Goal: Navigation & Orientation: Find specific page/section

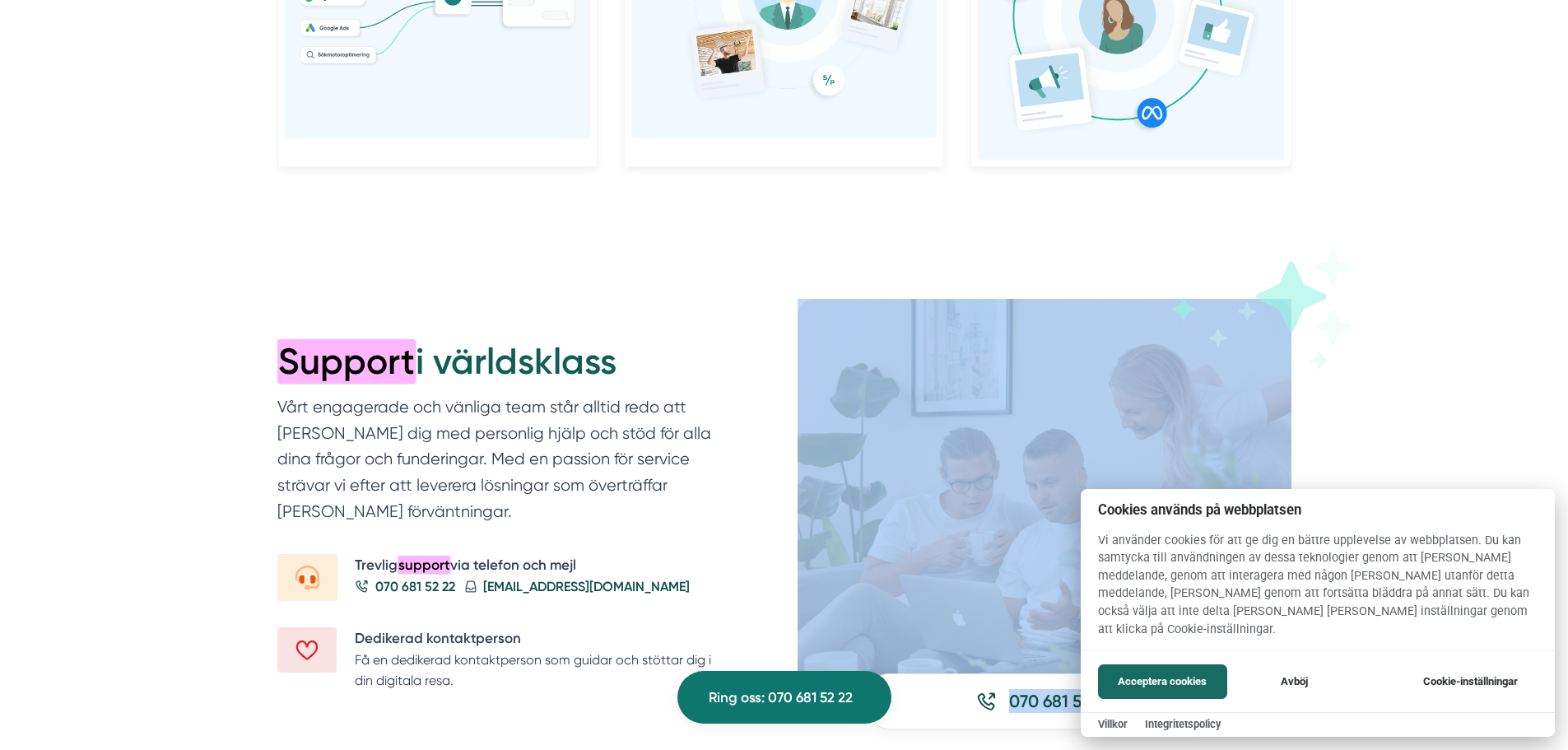
scroll to position [2026, 0]
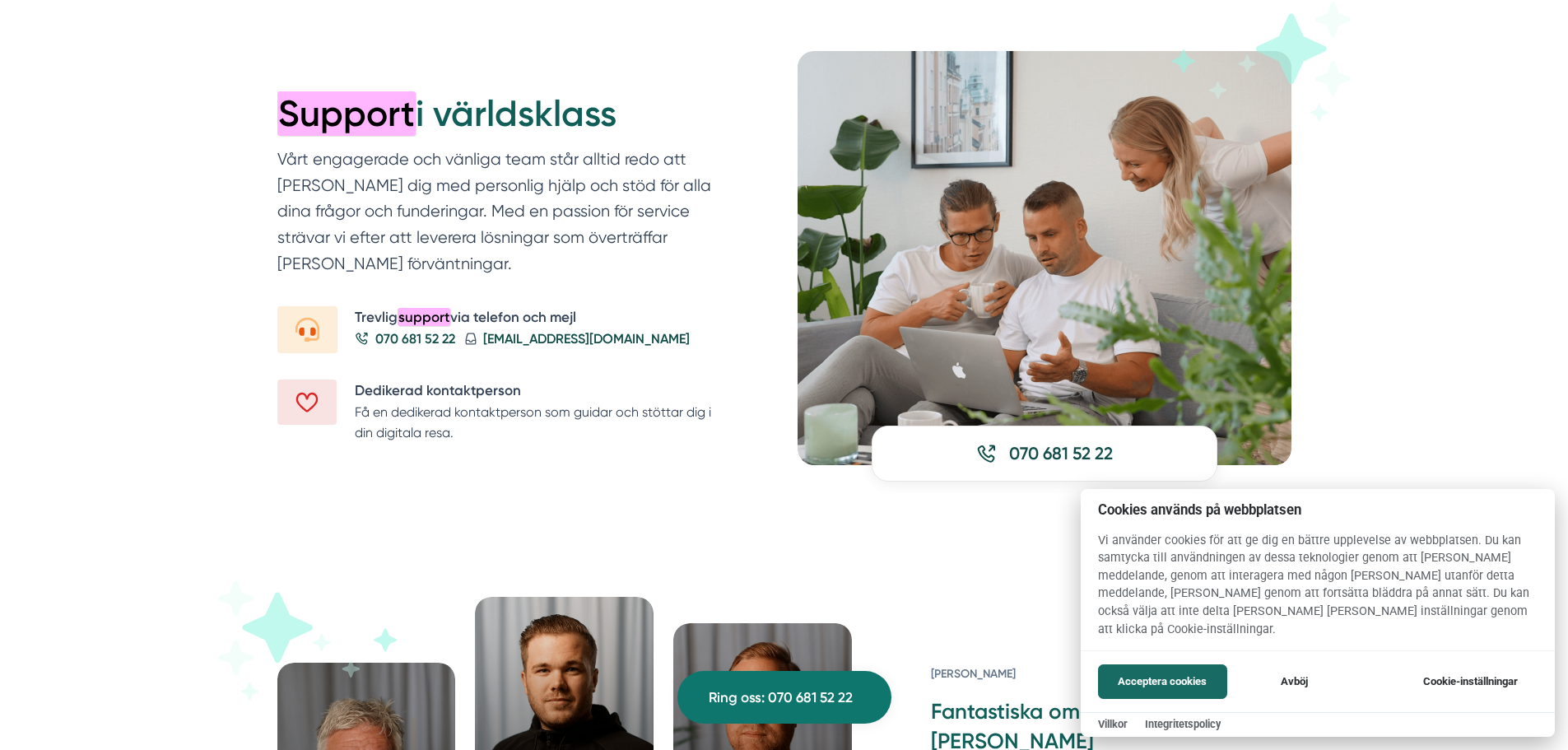
drag, startPoint x: 381, startPoint y: 43, endPoint x: 995, endPoint y: 710, distance: 906.6
click at [994, 745] on div at bounding box center [784, 375] width 1568 height 750
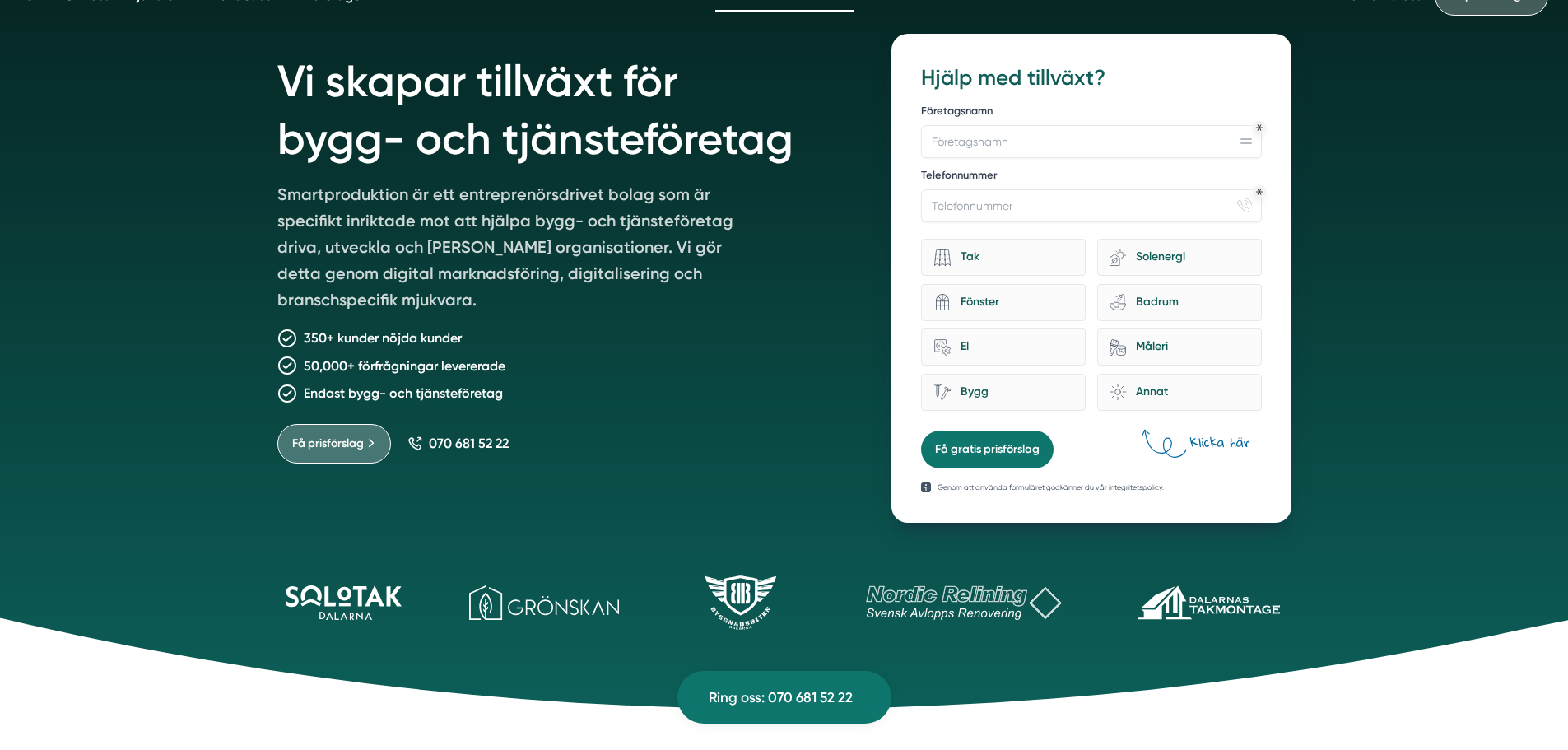
scroll to position [0, 0]
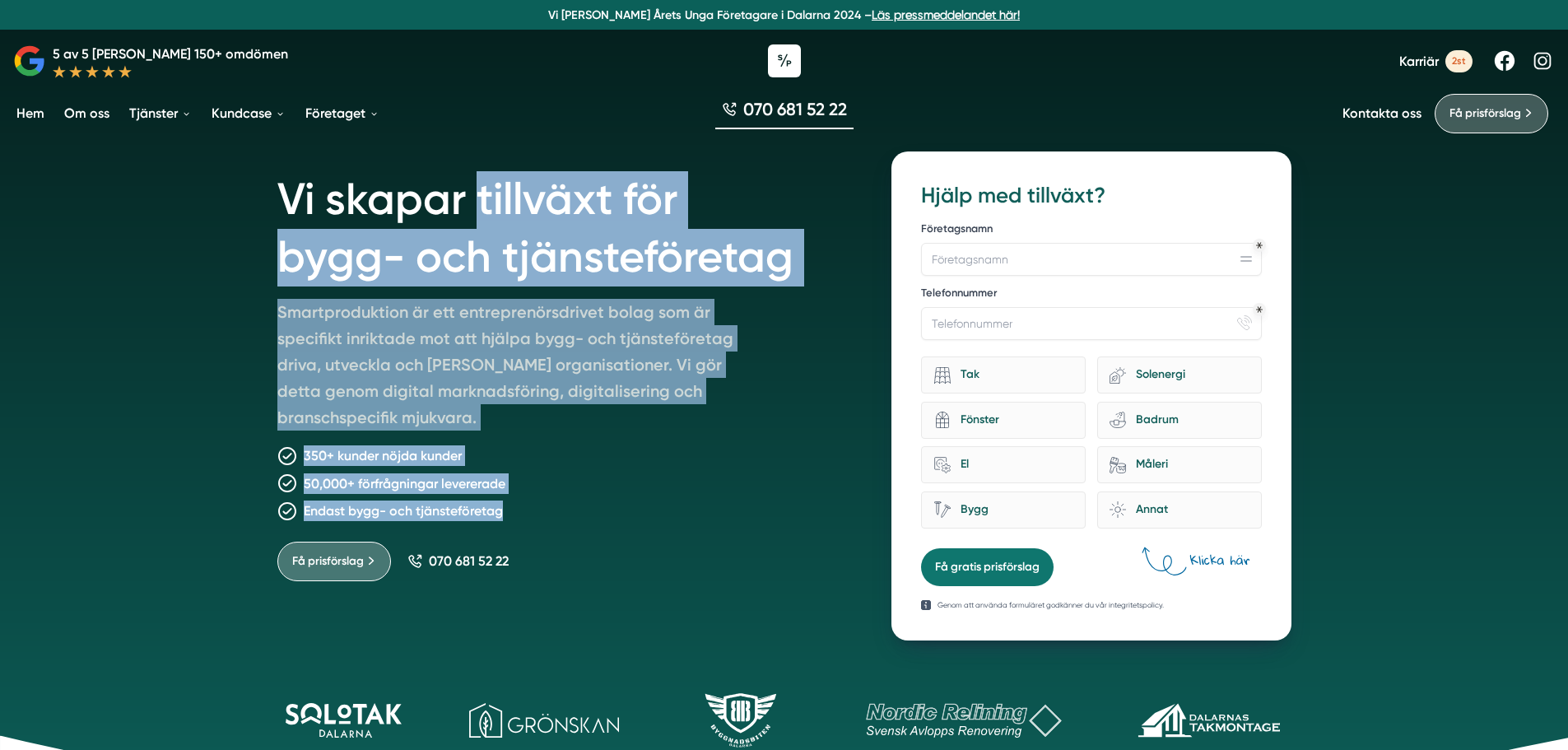
drag, startPoint x: 484, startPoint y: 149, endPoint x: 708, endPoint y: 519, distance: 432.5
click at [708, 519] on div "Vi skapar tillväxt för bygg- och tjänsteföretag Smartproduktion är ett entrepre…" at bounding box center [785, 386] width 1015 height 509
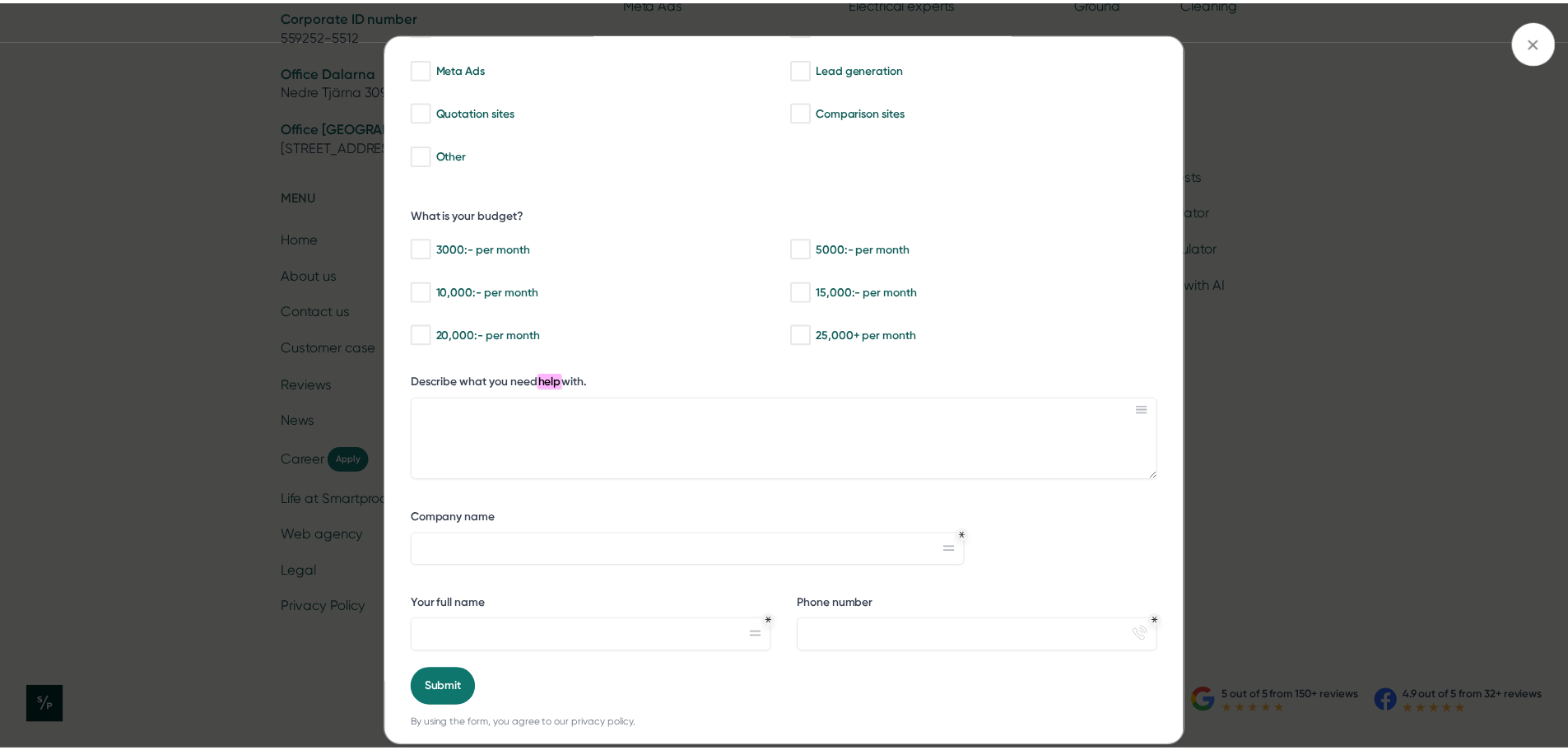
scroll to position [221, 0]
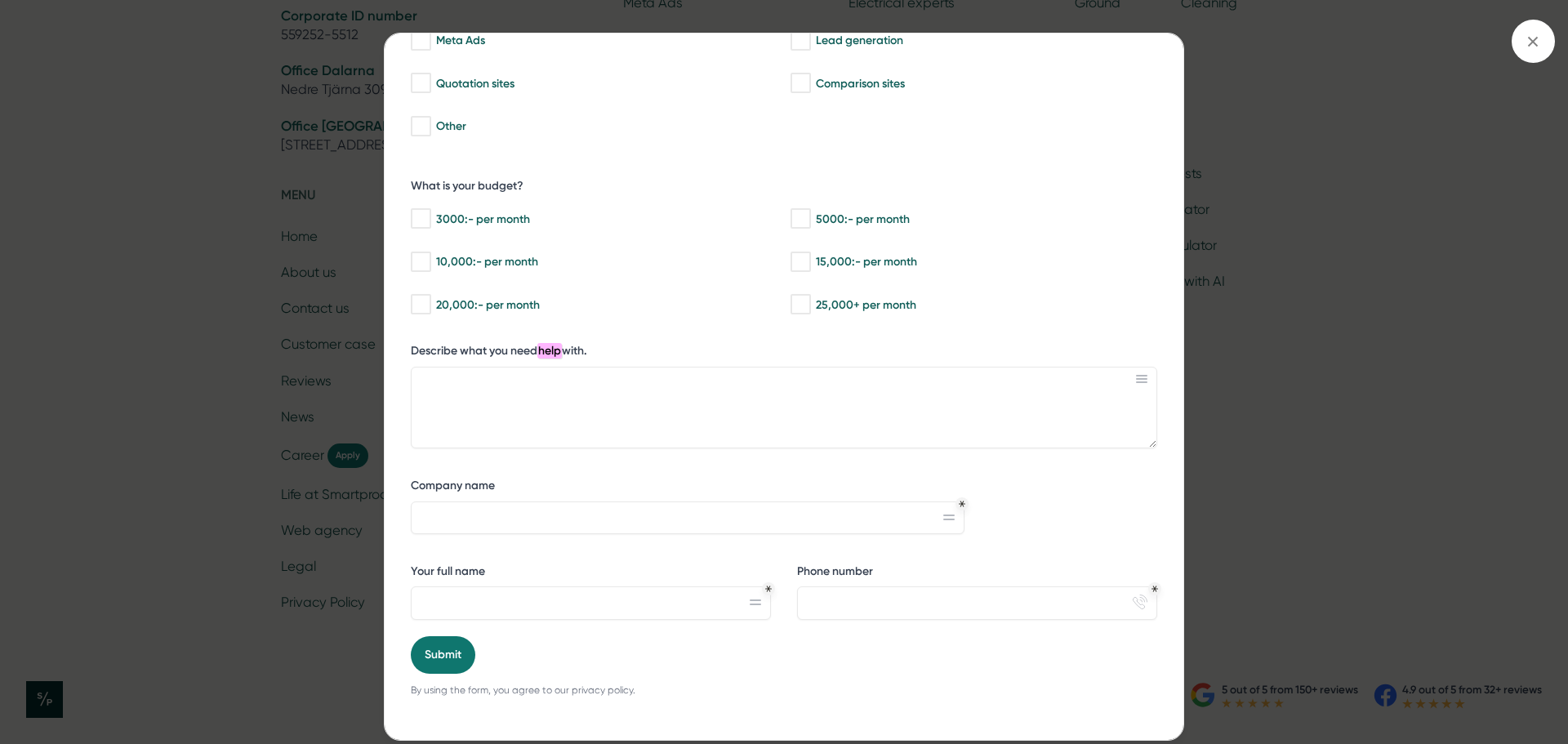
click at [1257, 581] on div "bbc9b822-b2c6-488a-ab3e-9a2d59e49c7c Do you need help with safe growth? What se…" at bounding box center [784, 372] width 1568 height 744
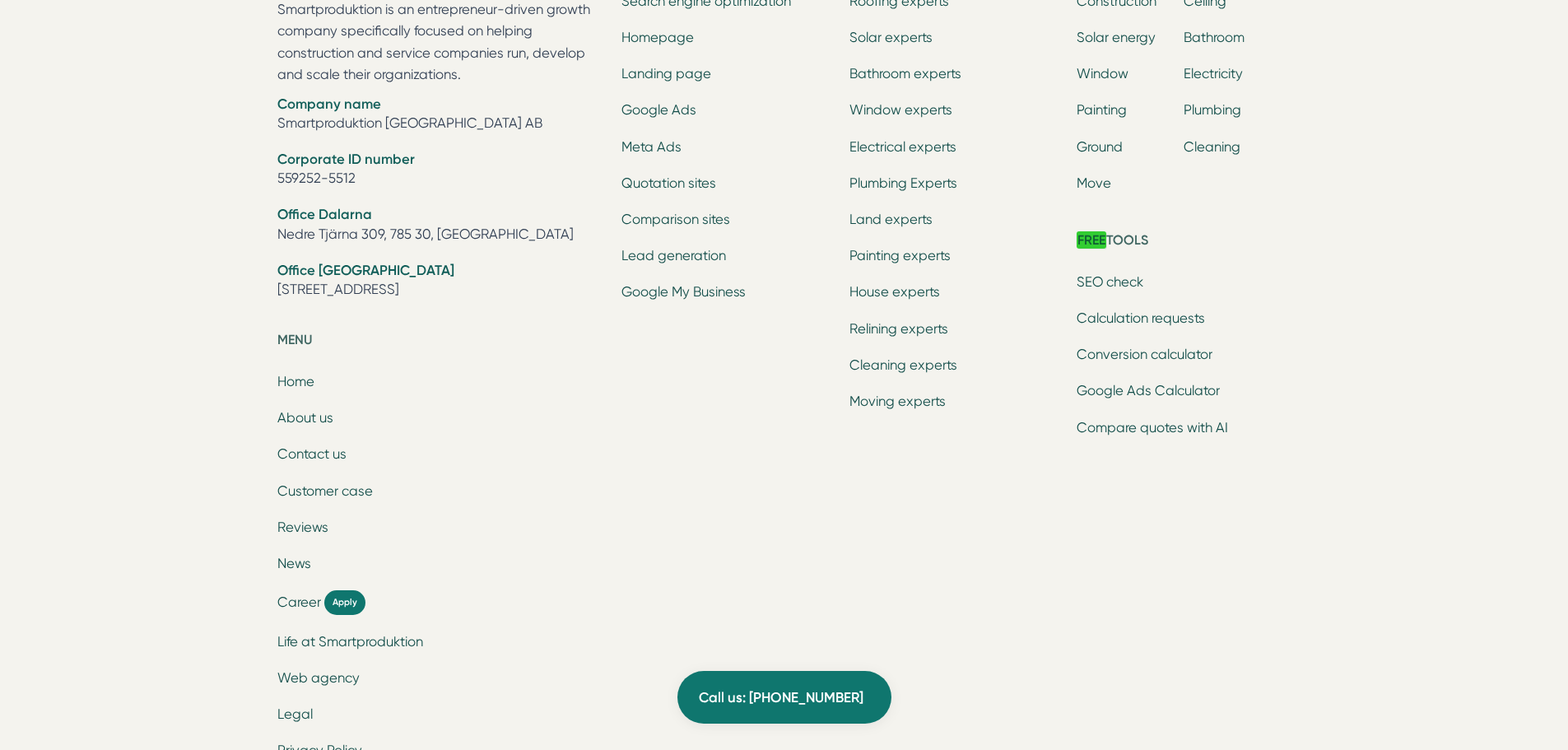
scroll to position [5162, 0]
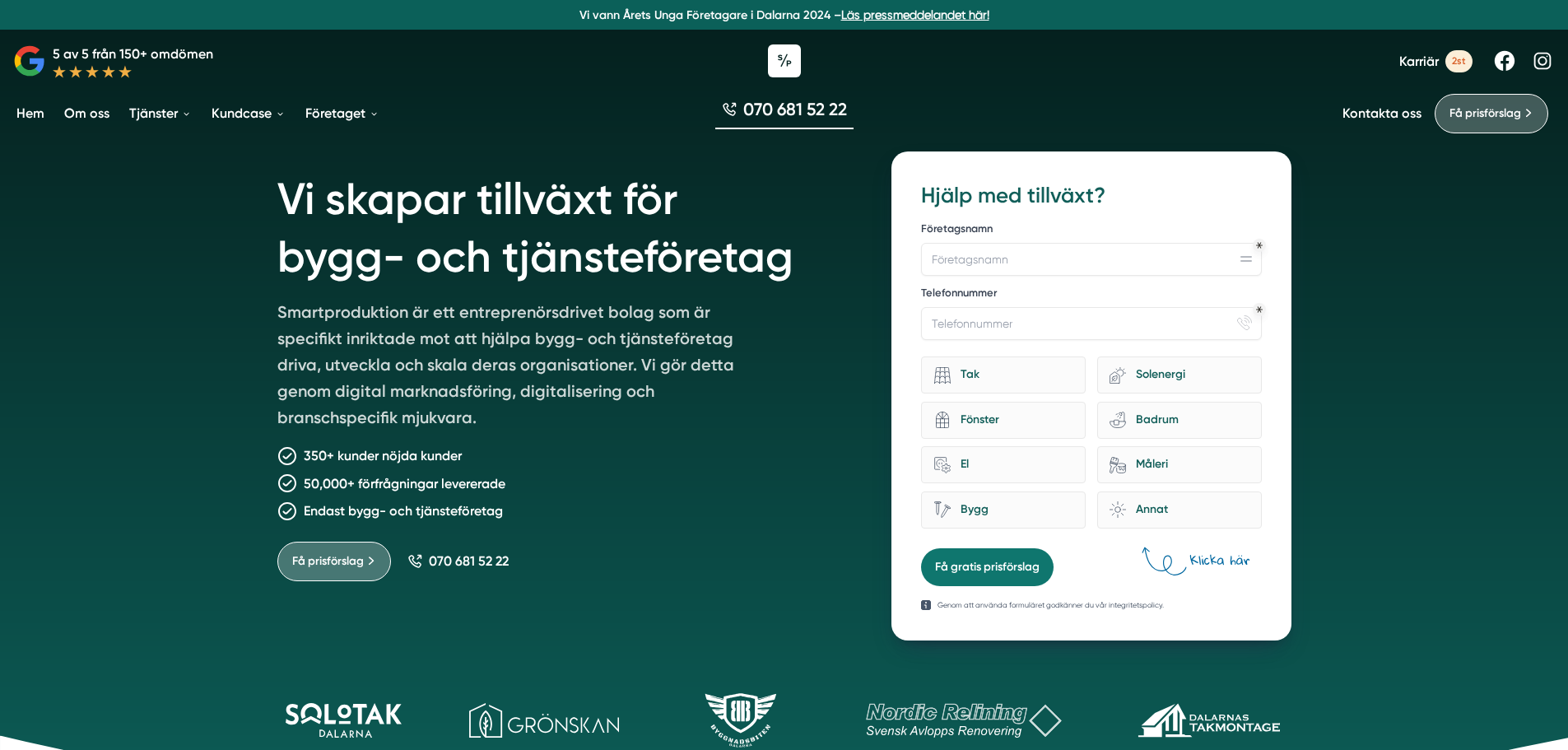
click at [136, 55] on p "5 av 5 från 150+ omdömen" at bounding box center [133, 54] width 161 height 21
click at [31, 55] on icon at bounding box center [29, 60] width 33 height 33
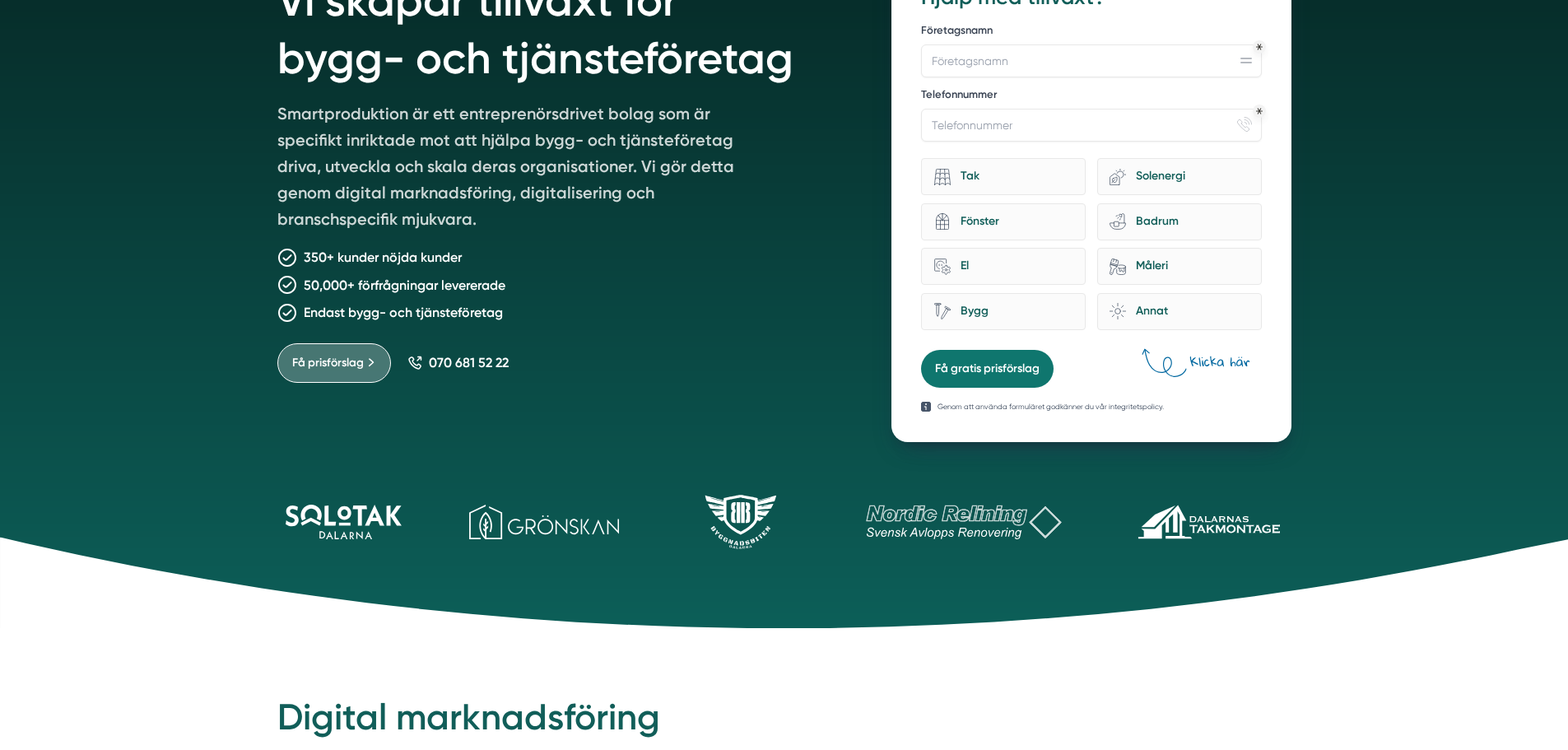
scroll to position [494, 0]
